Goal: Transaction & Acquisition: Purchase product/service

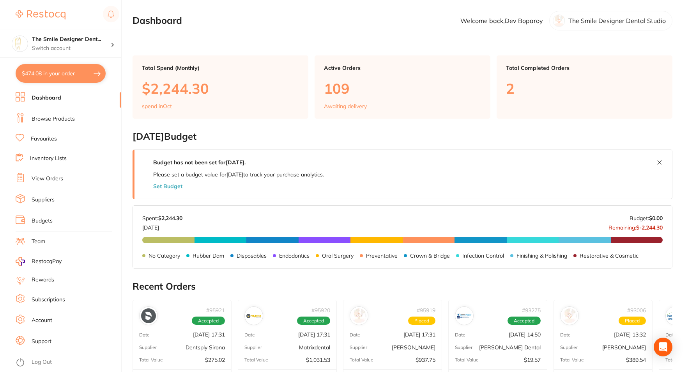
click at [64, 71] on button "$474.08 in your order" at bounding box center [61, 73] width 90 height 19
checkbox input "true"
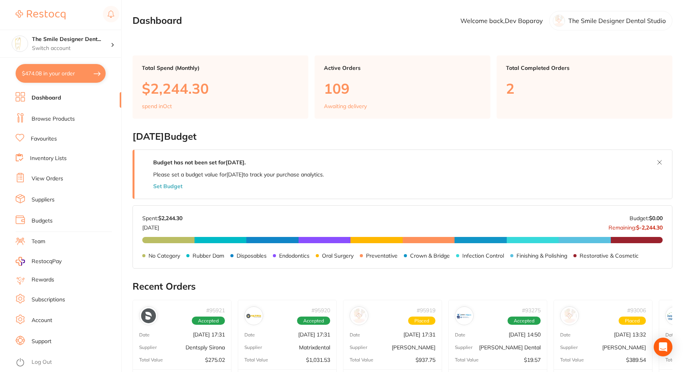
checkbox input "true"
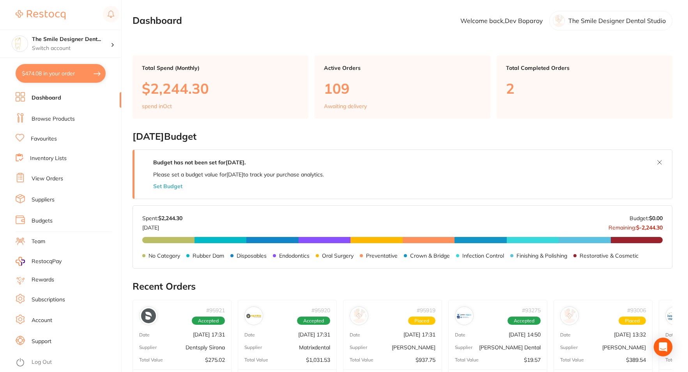
checkbox input "true"
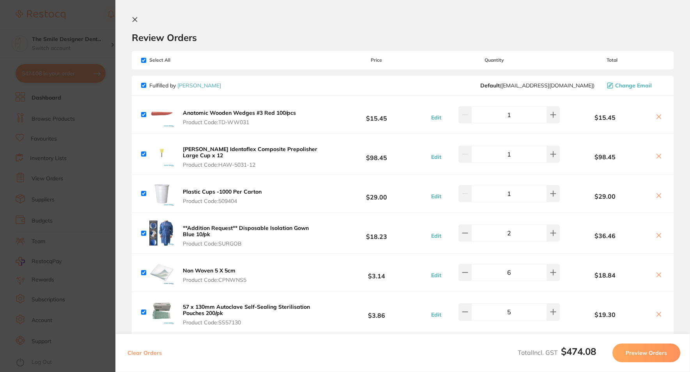
click at [290, 149] on b "[PERSON_NAME] Identoflex Composite Prepolisher Large Cup x 12" at bounding box center [250, 151] width 135 height 13
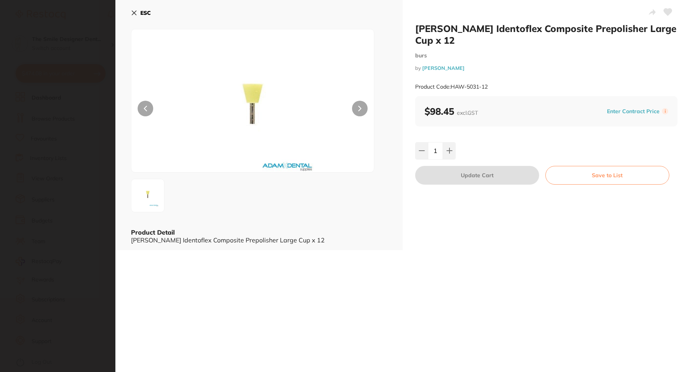
click at [358, 109] on icon at bounding box center [359, 108] width 3 height 5
click at [100, 108] on section "[PERSON_NAME] Identoflex Composite Prepolisher Large Cup x 12 burs by [PERSON_N…" at bounding box center [345, 186] width 690 height 372
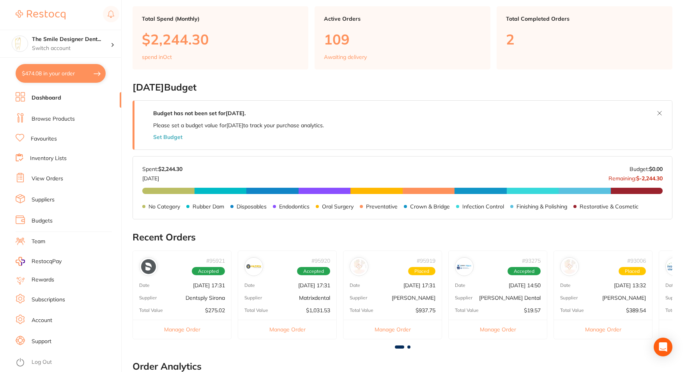
scroll to position [121, 0]
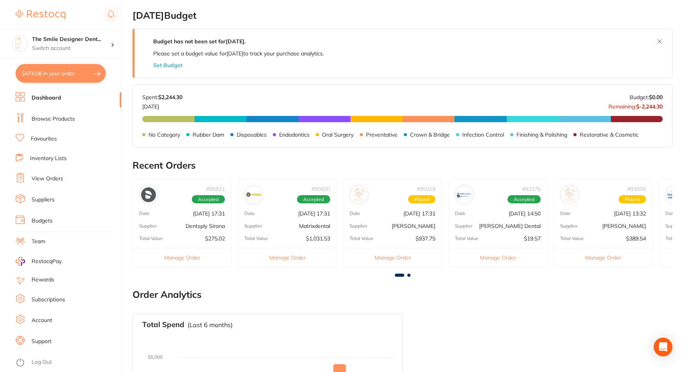
click at [62, 74] on button "$474.08 in your order" at bounding box center [61, 73] width 90 height 19
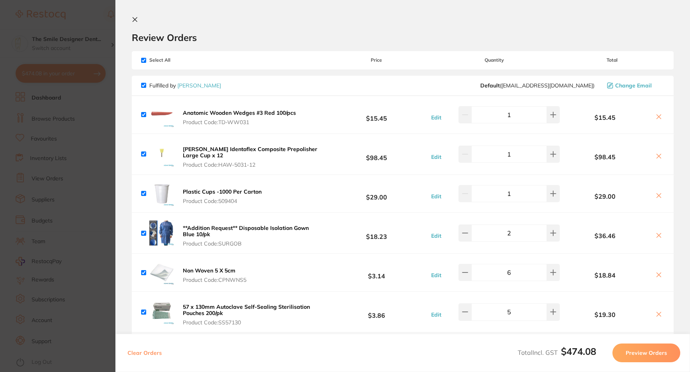
scroll to position [78, 0]
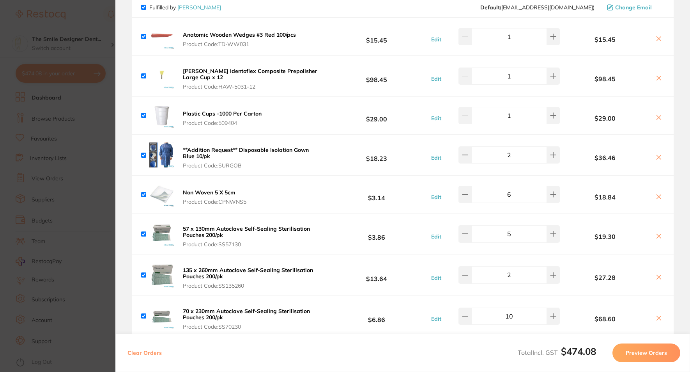
click at [213, 69] on b "[PERSON_NAME] Identoflex Composite Prepolisher Large Cup x 12" at bounding box center [250, 73] width 135 height 13
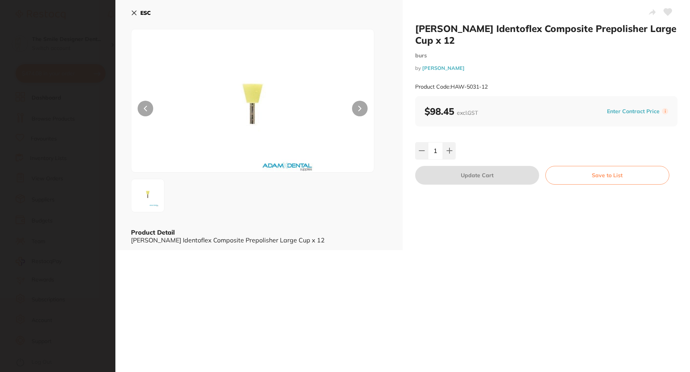
click at [80, 219] on section "[PERSON_NAME] Identoflex Composite Prepolisher Large Cup x 12 burs by [PERSON_N…" at bounding box center [345, 186] width 690 height 372
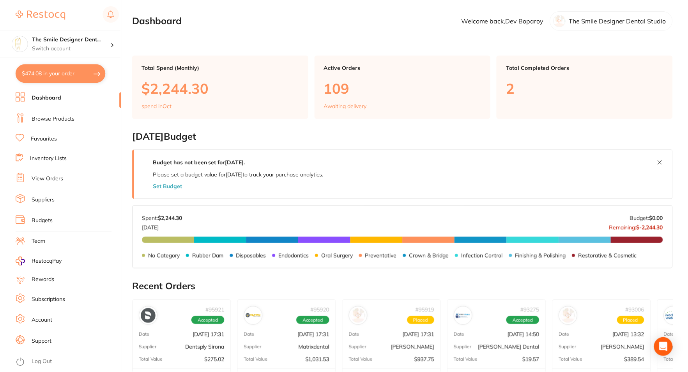
scroll to position [121, 0]
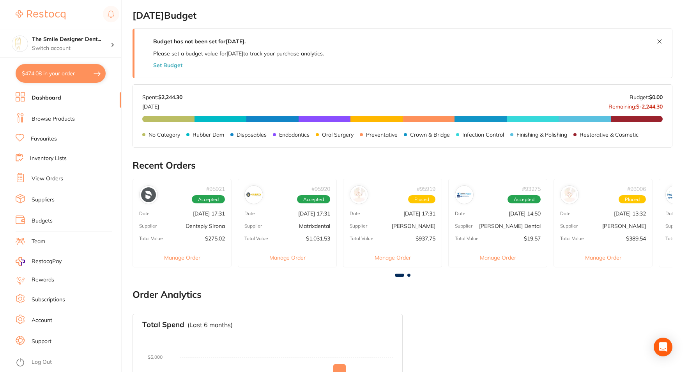
click at [60, 120] on link "Browse Products" at bounding box center [53, 119] width 43 height 8
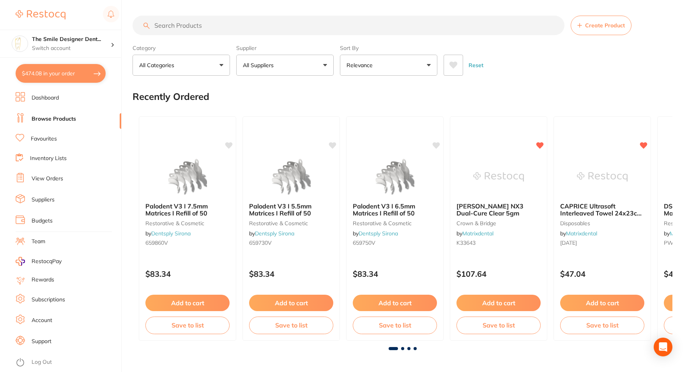
click at [299, 65] on button "All Suppliers" at bounding box center [284, 65] width 97 height 21
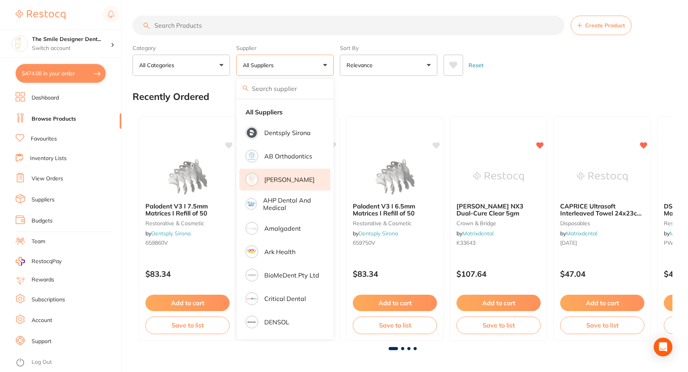
click at [275, 178] on p "[PERSON_NAME]" at bounding box center [289, 179] width 50 height 7
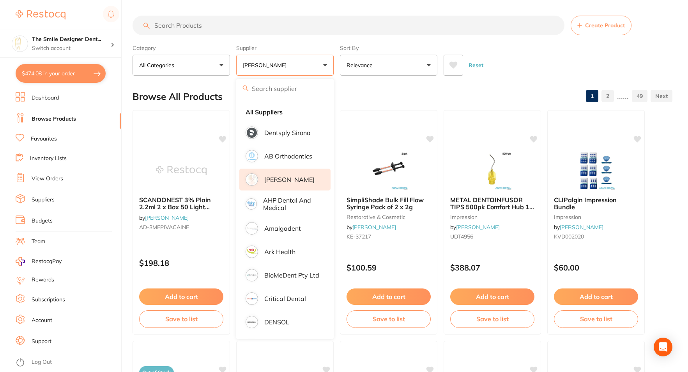
click at [215, 28] on input "search" at bounding box center [349, 25] width 432 height 19
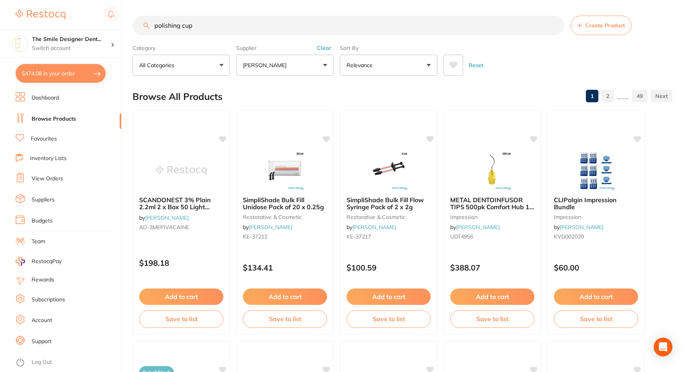
type input "polishing cup"
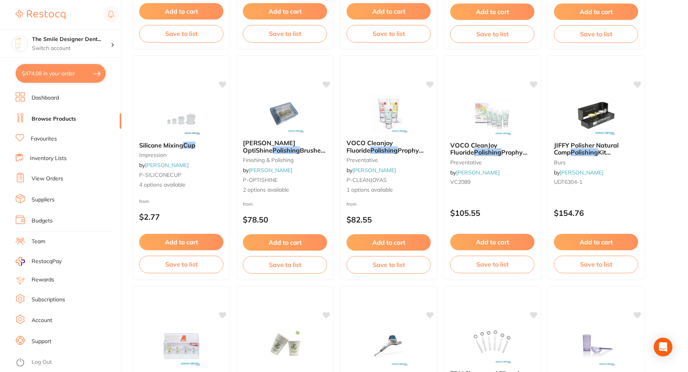
scroll to position [585, 0]
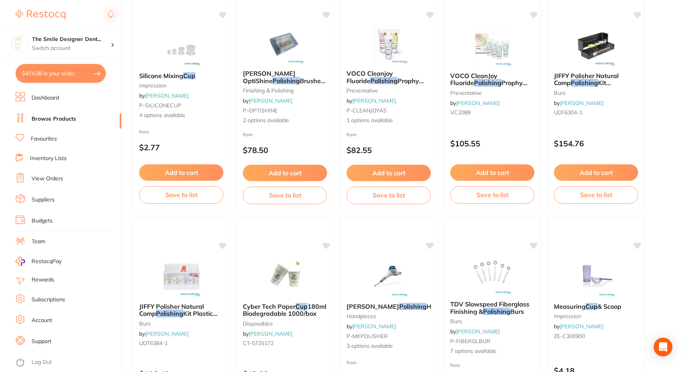
click at [41, 135] on link "Favourites" at bounding box center [44, 139] width 26 height 8
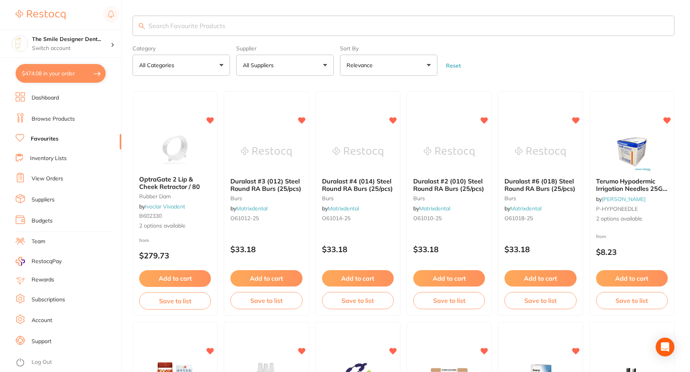
click at [60, 74] on button "$474.08 in your order" at bounding box center [61, 73] width 90 height 19
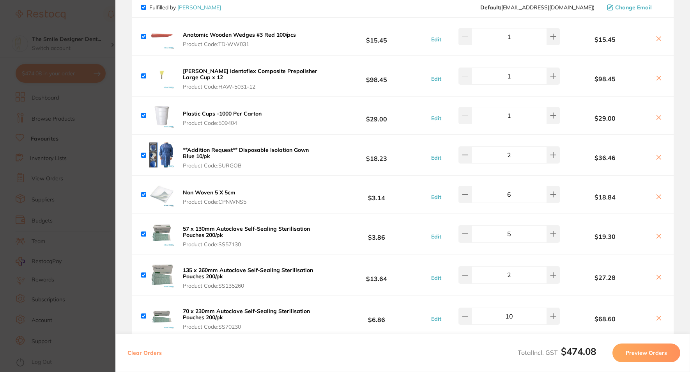
click at [208, 70] on b "[PERSON_NAME] Identoflex Composite Prepolisher Large Cup x 12" at bounding box center [250, 73] width 135 height 13
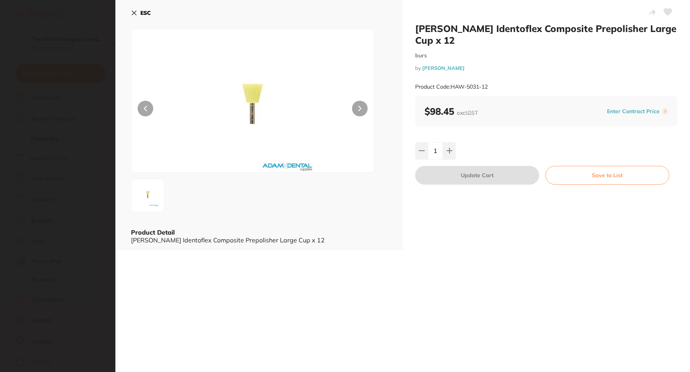
click at [416, 28] on h2 "[PERSON_NAME] Identoflex Composite Prepolisher Large Cup x 12" at bounding box center [546, 34] width 262 height 23
click at [70, 104] on section "[PERSON_NAME] Identoflex Composite Prepolisher Large Cup x 12 burs by [PERSON_N…" at bounding box center [345, 186] width 690 height 372
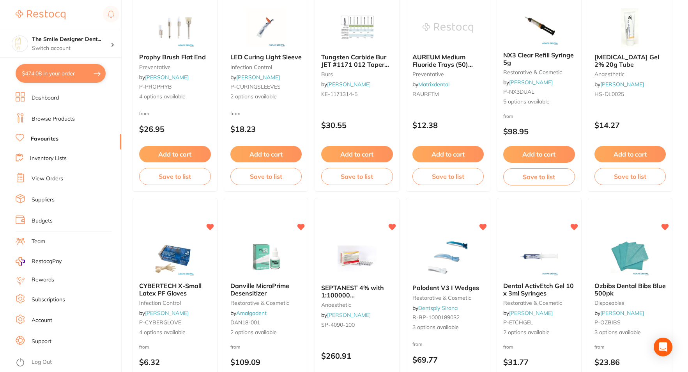
click at [49, 117] on link "Browse Products" at bounding box center [53, 119] width 43 height 8
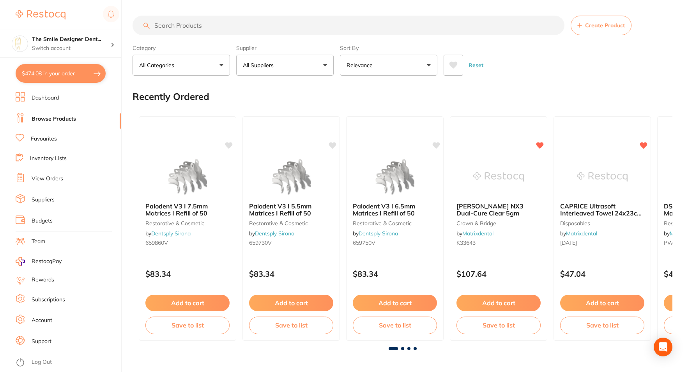
click at [280, 67] on button "All Suppliers" at bounding box center [284, 65] width 97 height 21
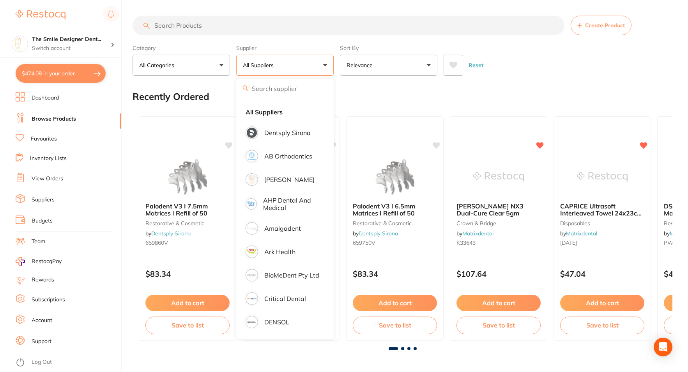
click at [280, 67] on button "All Suppliers" at bounding box center [284, 65] width 97 height 21
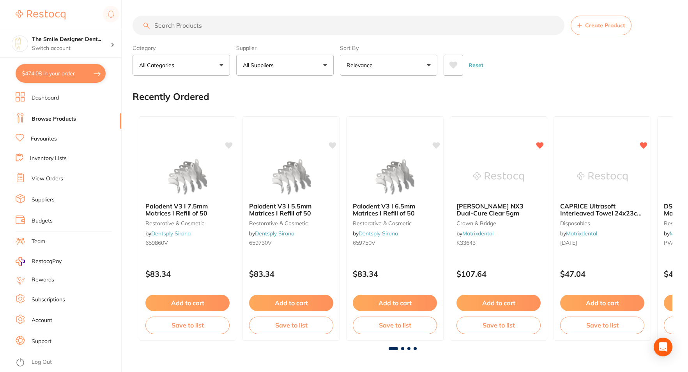
click at [280, 67] on button "All Suppliers" at bounding box center [284, 65] width 97 height 21
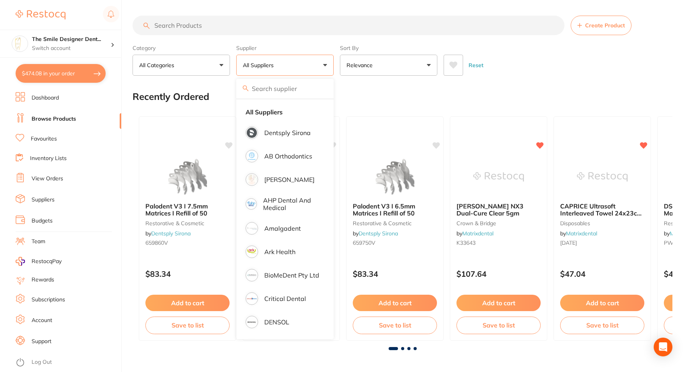
click at [280, 67] on button "All Suppliers" at bounding box center [284, 65] width 97 height 21
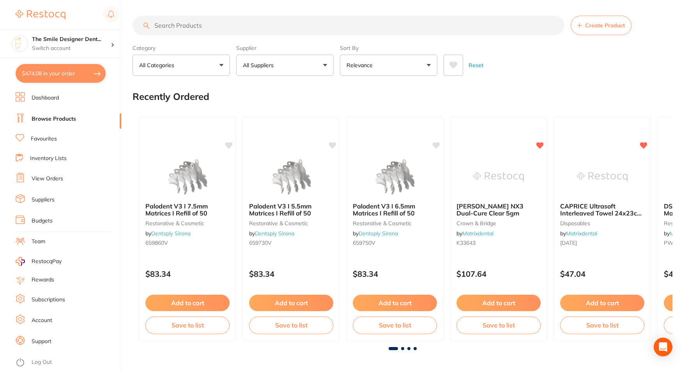
click at [280, 67] on button "All Suppliers" at bounding box center [284, 65] width 97 height 21
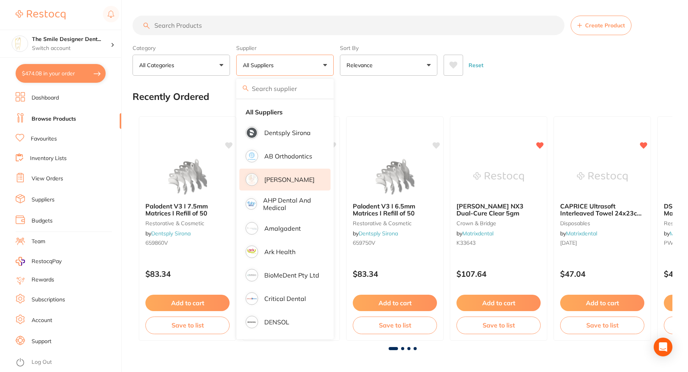
click at [275, 177] on p "[PERSON_NAME]" at bounding box center [289, 179] width 50 height 7
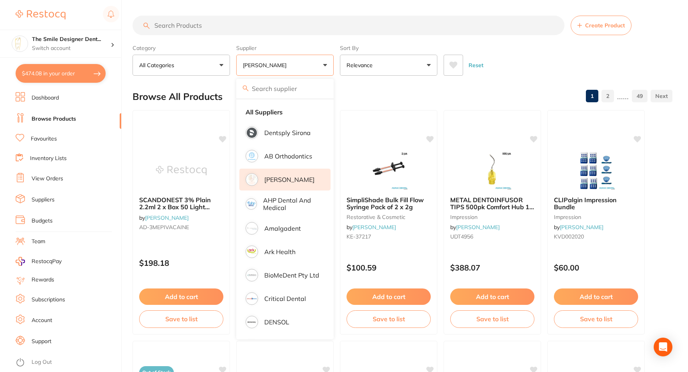
click at [233, 28] on input "search" at bounding box center [349, 25] width 432 height 19
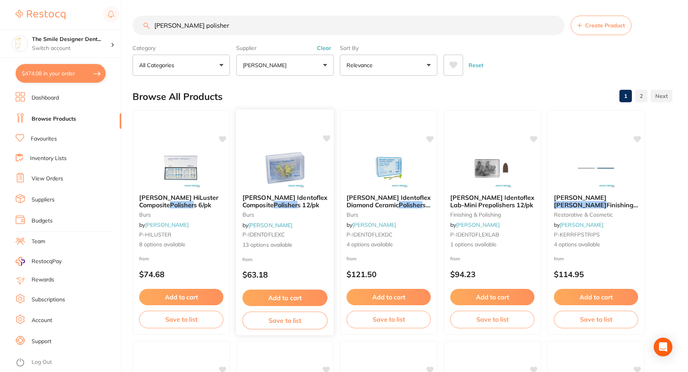
type input "[PERSON_NAME] polisher"
click at [305, 199] on span "[PERSON_NAME] Identoflex Composite" at bounding box center [285, 200] width 85 height 15
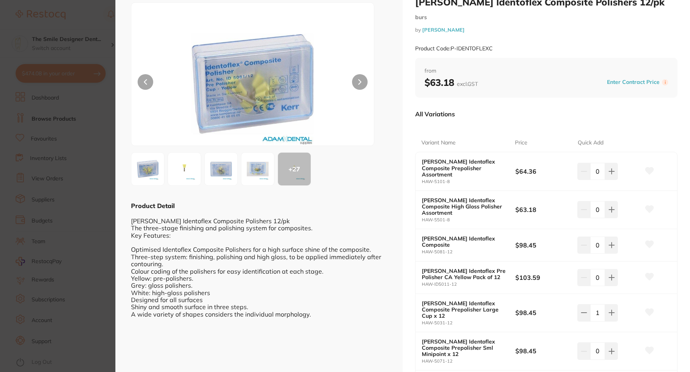
scroll to position [39, 0]
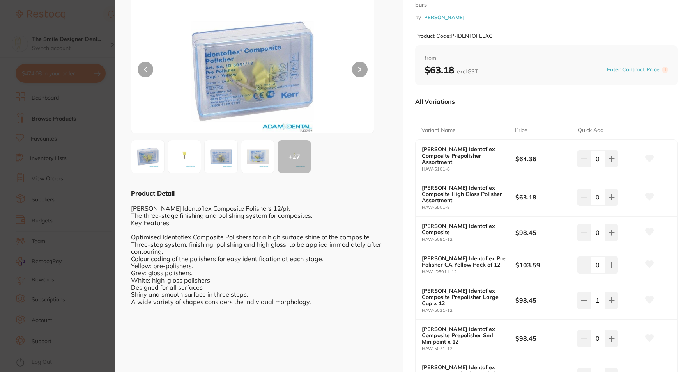
click at [354, 64] on button at bounding box center [360, 70] width 16 height 16
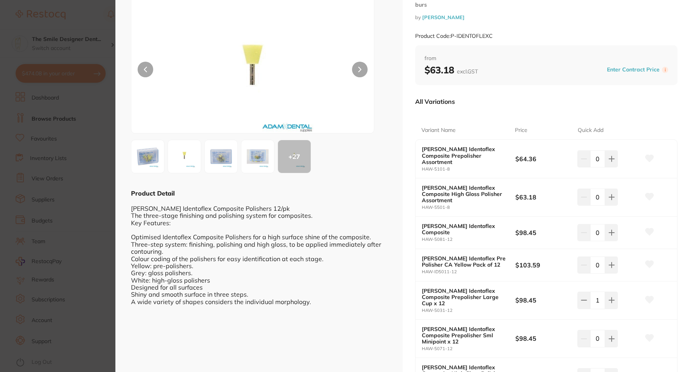
click at [354, 64] on button at bounding box center [360, 70] width 16 height 16
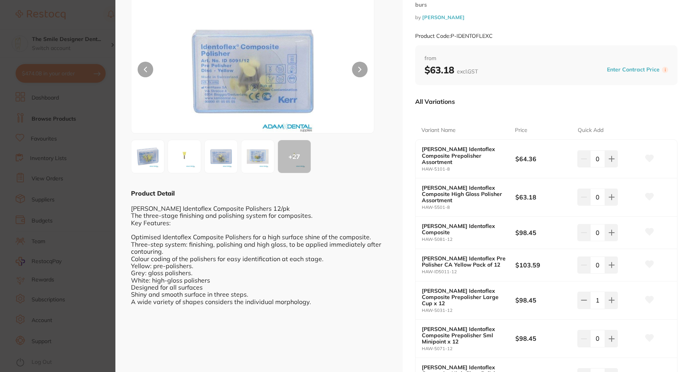
click at [354, 64] on button at bounding box center [360, 70] width 16 height 16
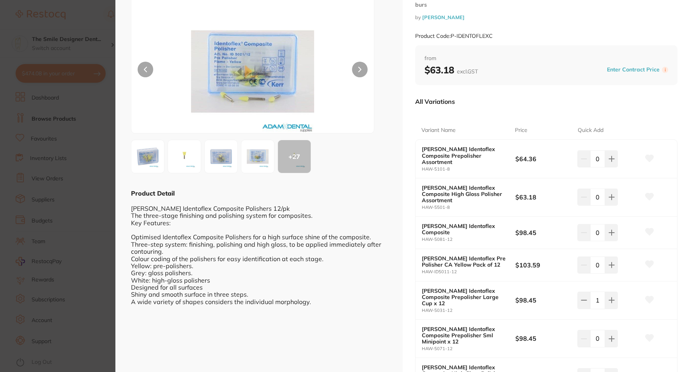
click at [359, 67] on icon at bounding box center [360, 69] width 2 height 5
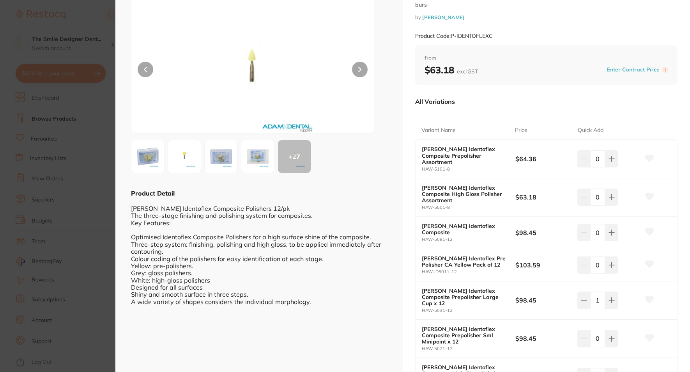
click at [359, 67] on icon at bounding box center [360, 69] width 2 height 5
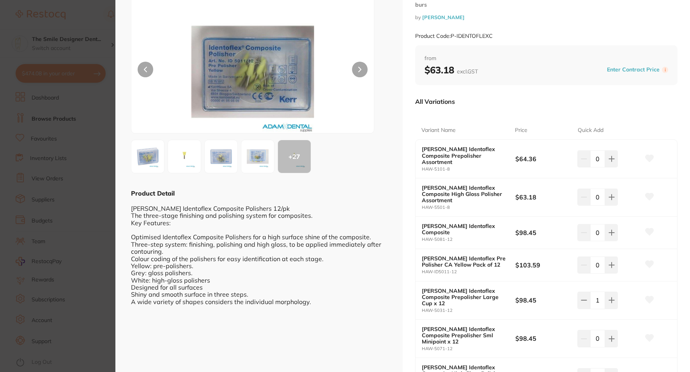
click at [359, 67] on icon at bounding box center [360, 69] width 2 height 5
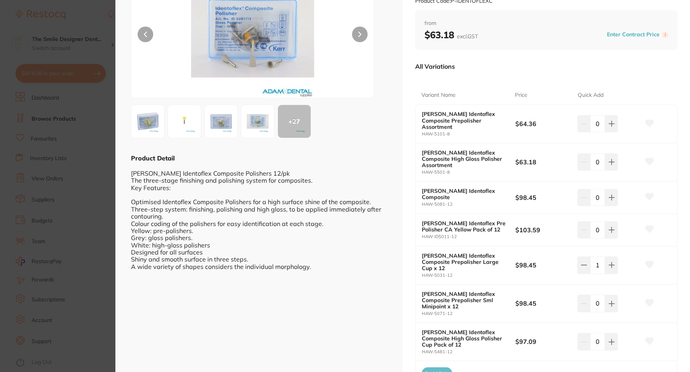
scroll to position [0, 0]
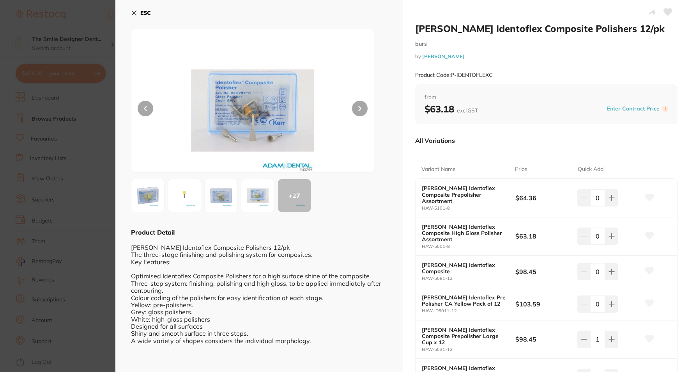
click at [359, 104] on button at bounding box center [360, 109] width 16 height 16
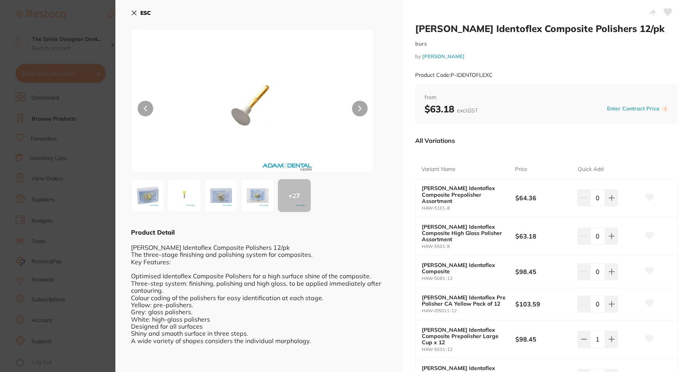
click at [154, 109] on div at bounding box center [252, 101] width 243 height 144
click at [148, 110] on button at bounding box center [146, 109] width 16 height 16
